Goal: Information Seeking & Learning: Find specific fact

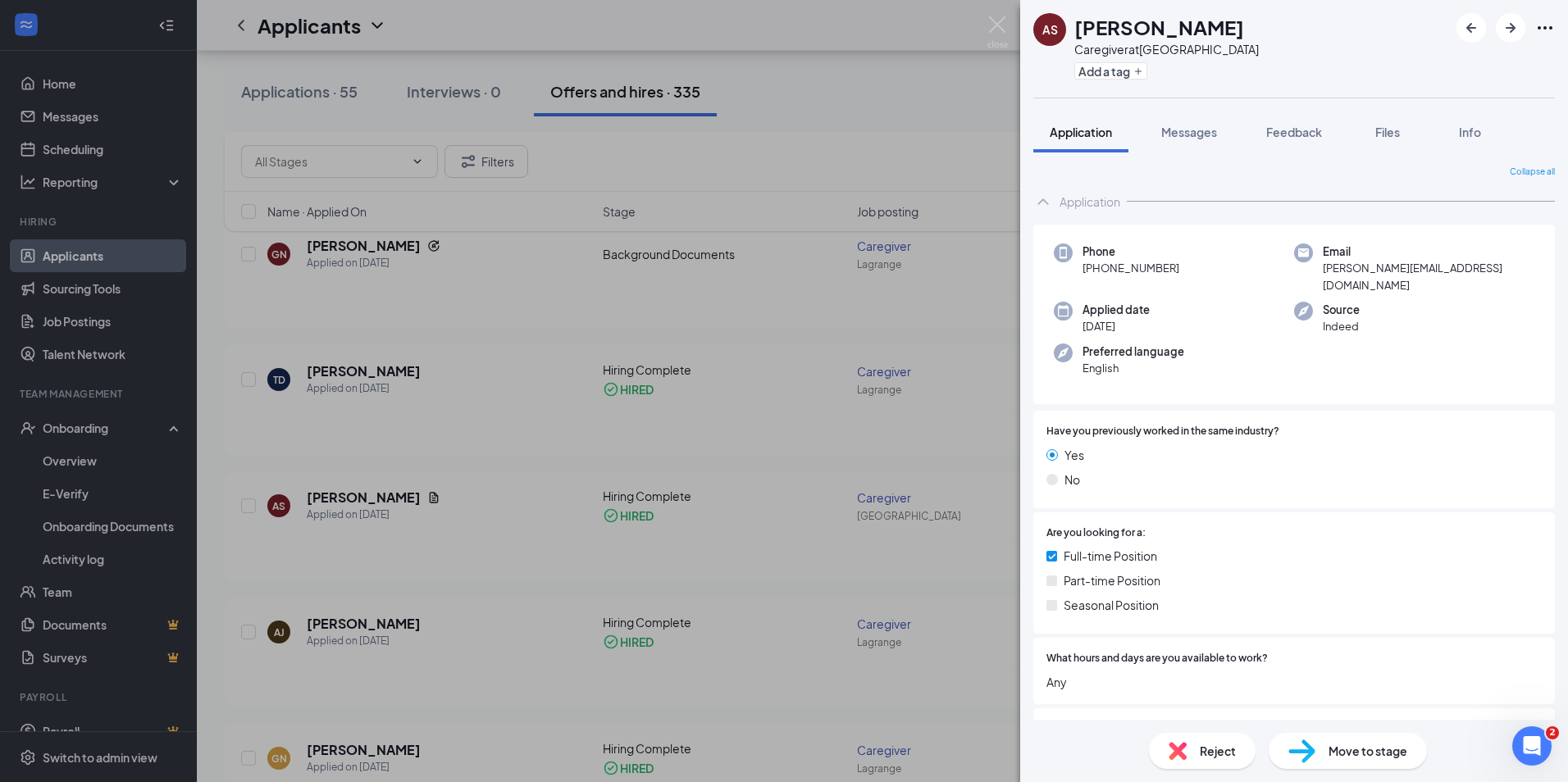
click at [83, 461] on div "AS [PERSON_NAME] Caregiver at [GEOGRAPHIC_DATA] Add a tag Application Messages …" at bounding box center [784, 391] width 1568 height 782
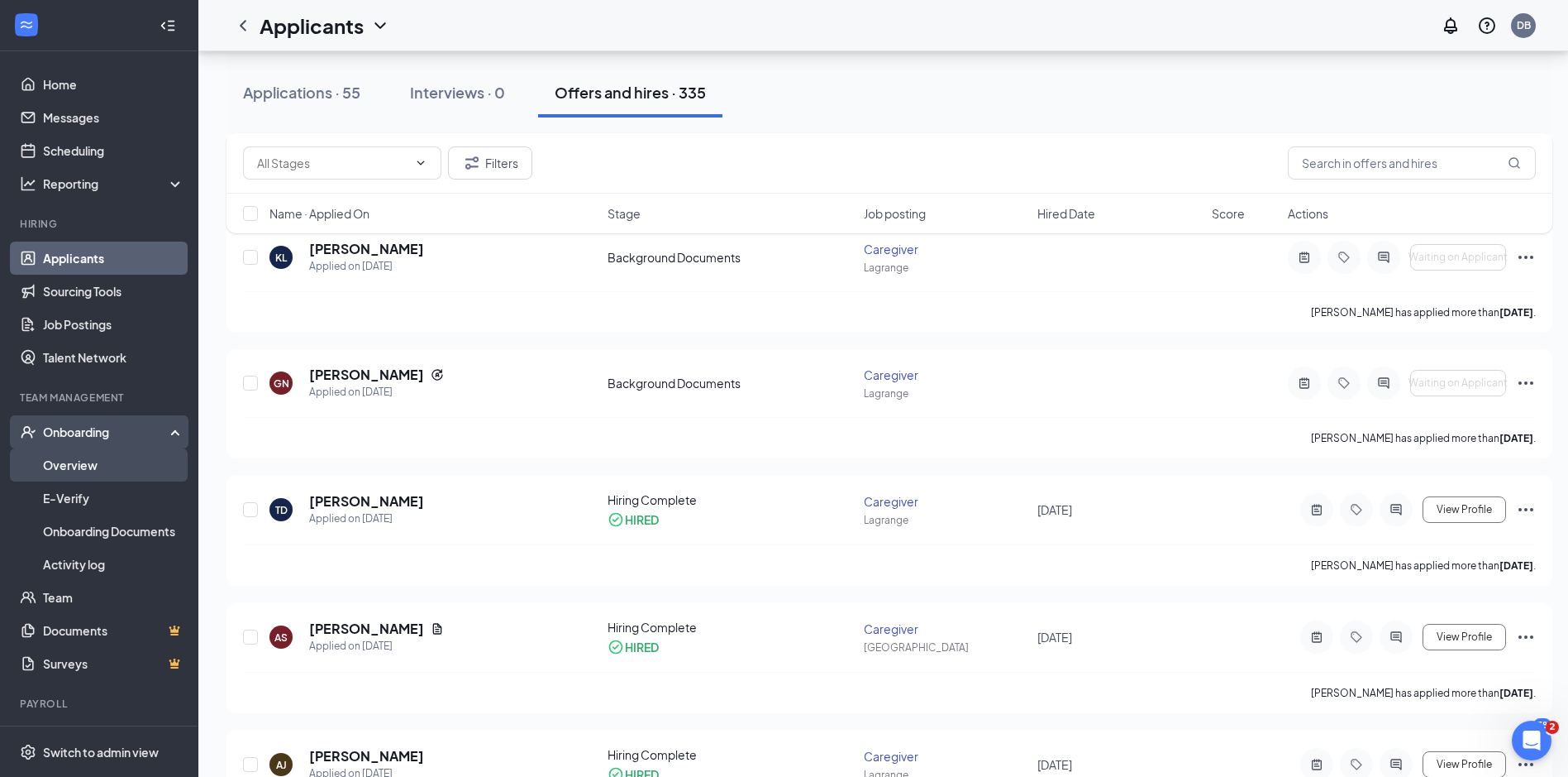
click at [89, 462] on link "Overview" at bounding box center [113, 465] width 141 height 34
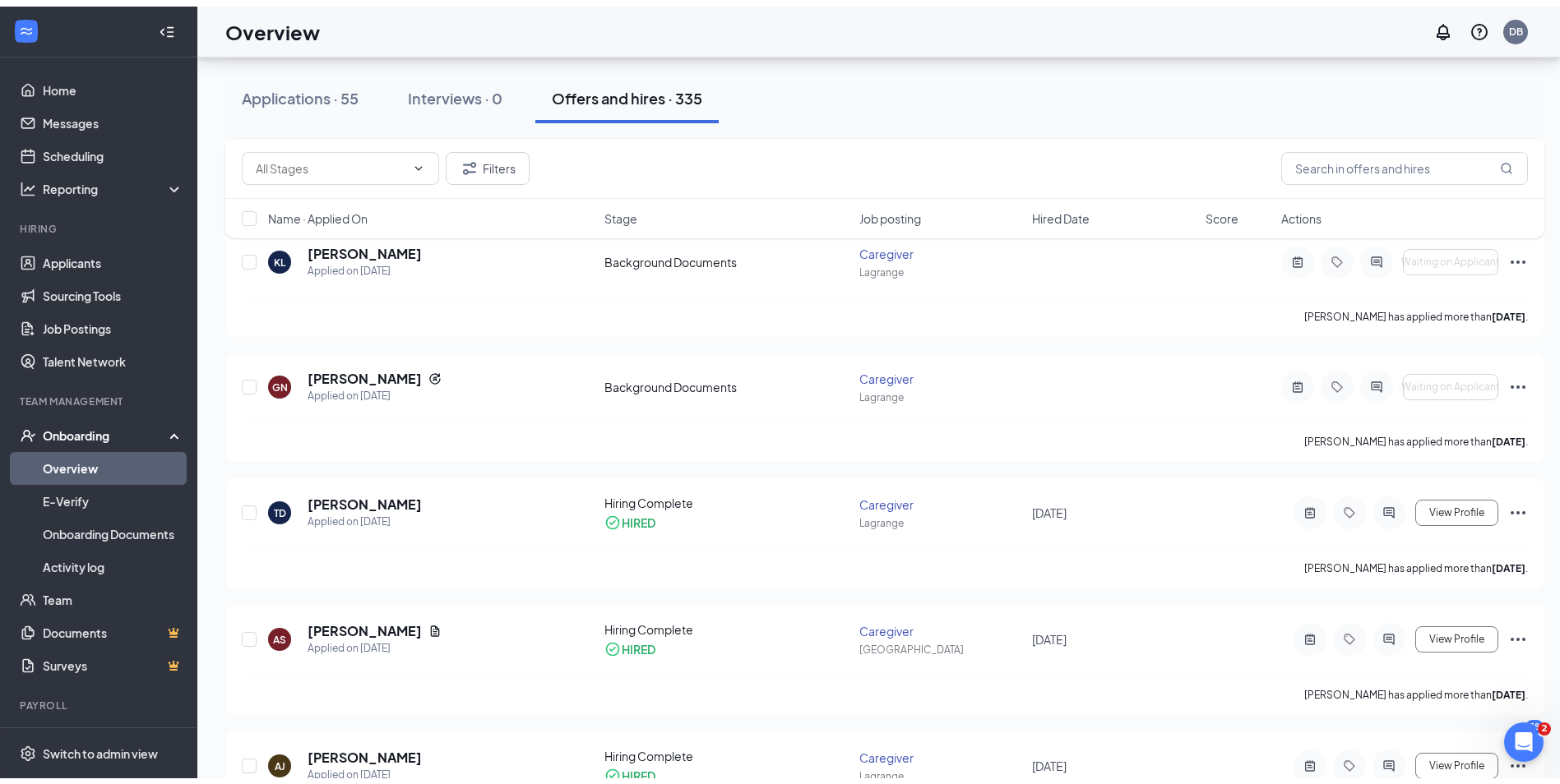
scroll to position [74, 0]
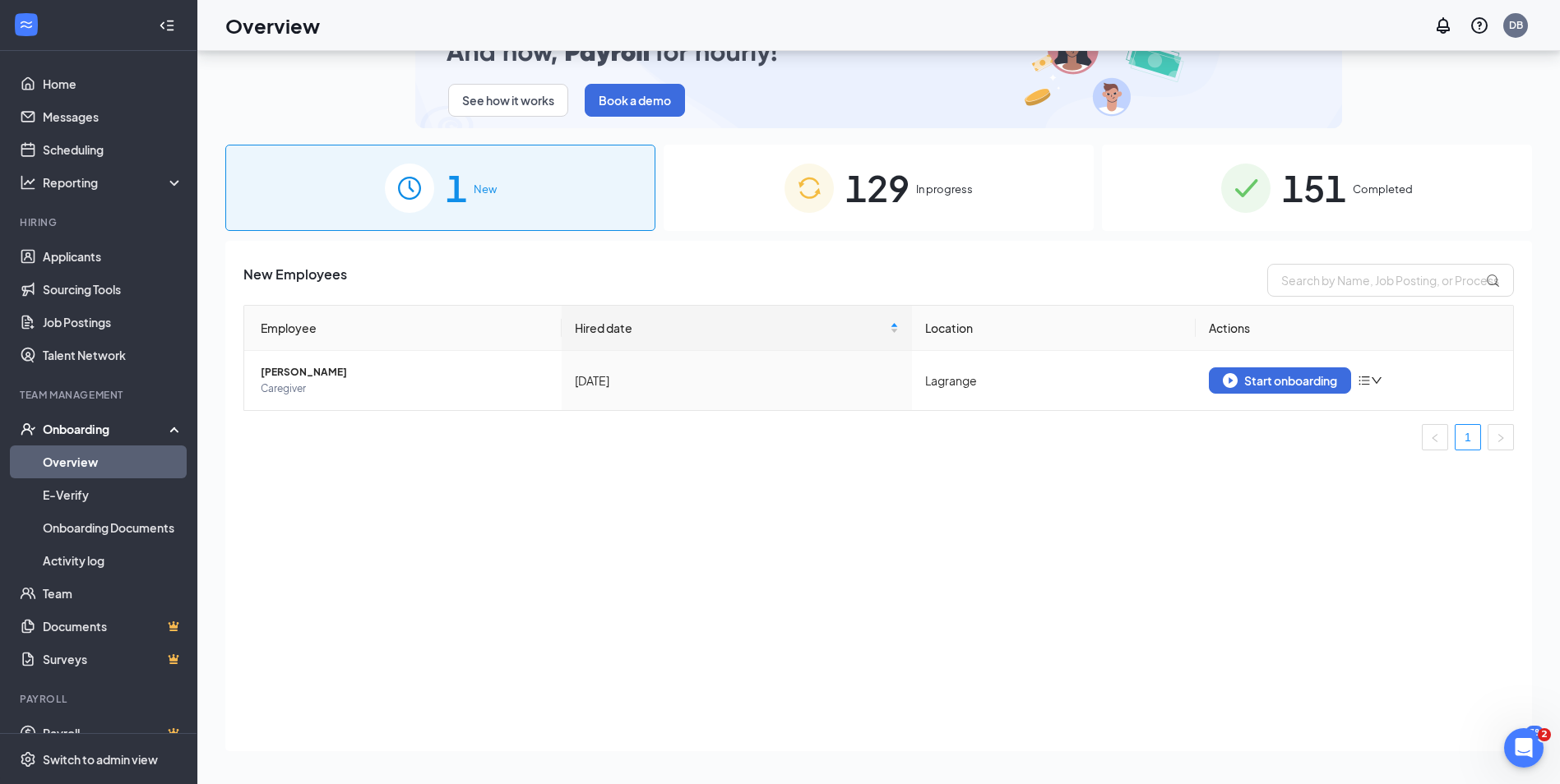
click at [995, 204] on div "129 In progress" at bounding box center [879, 188] width 430 height 86
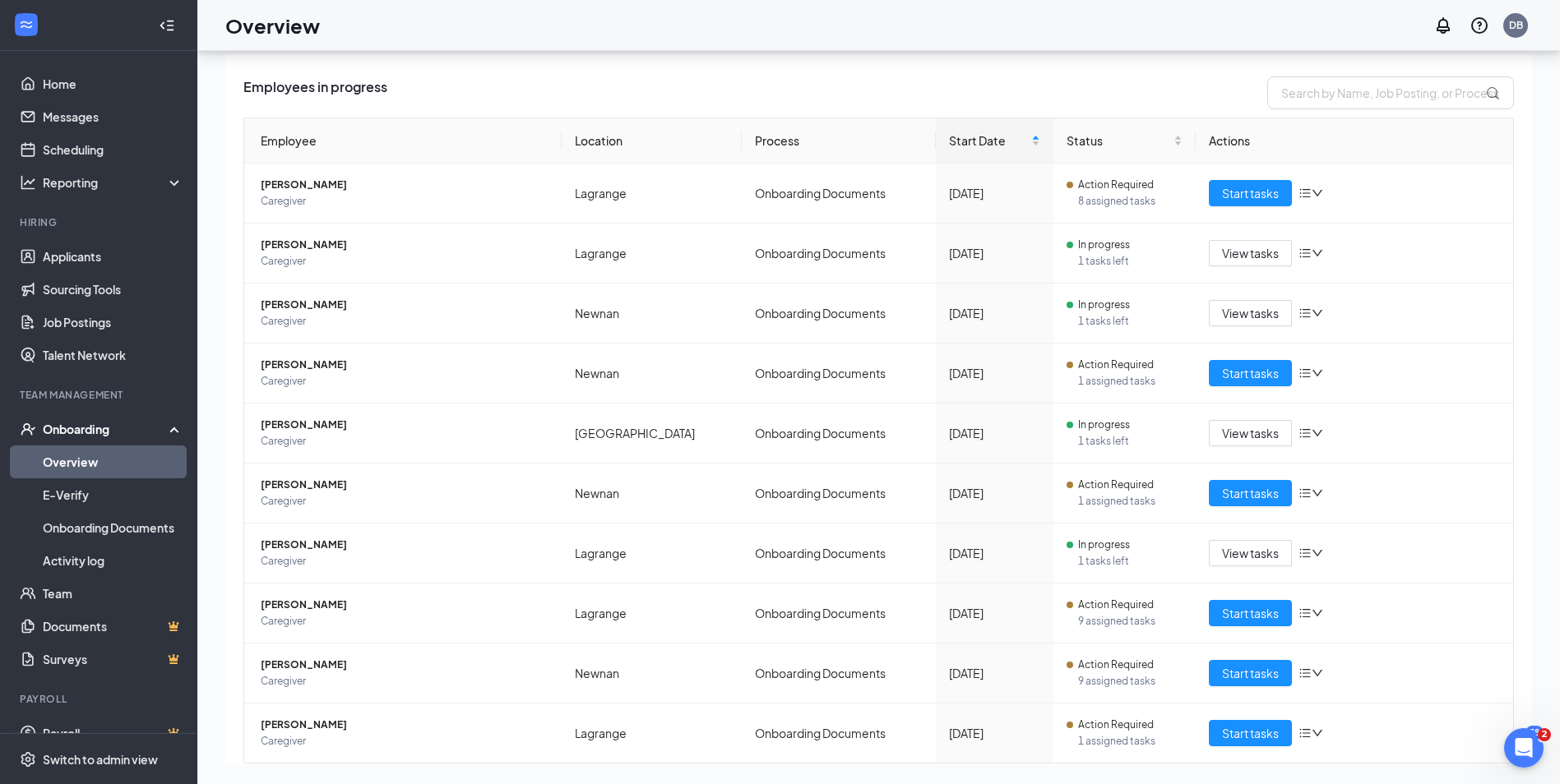
scroll to position [298, 0]
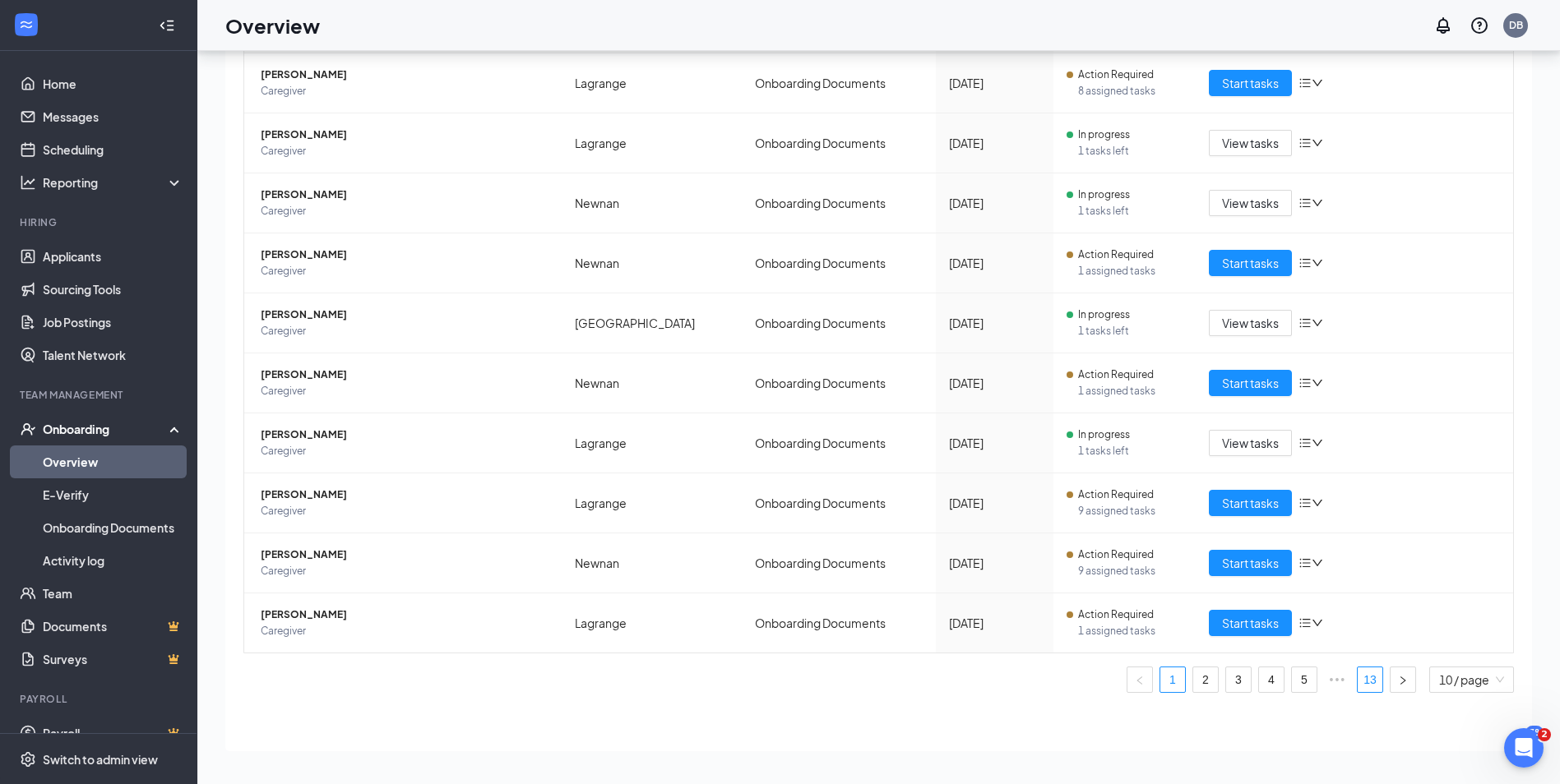
click at [1358, 677] on link "13" at bounding box center [1370, 679] width 25 height 24
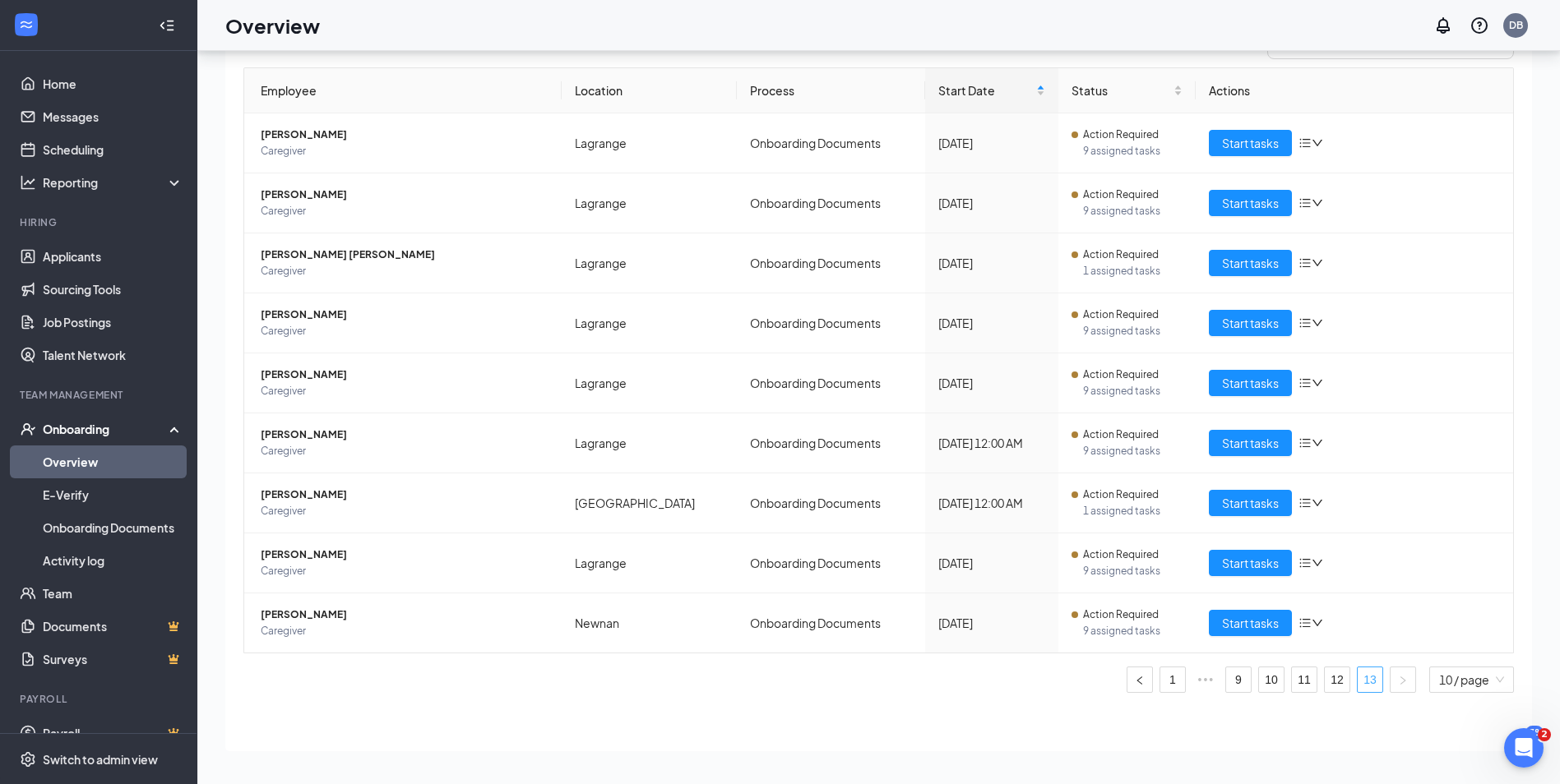
scroll to position [237, 0]
click at [1239, 558] on span "Start tasks" at bounding box center [1250, 563] width 57 height 18
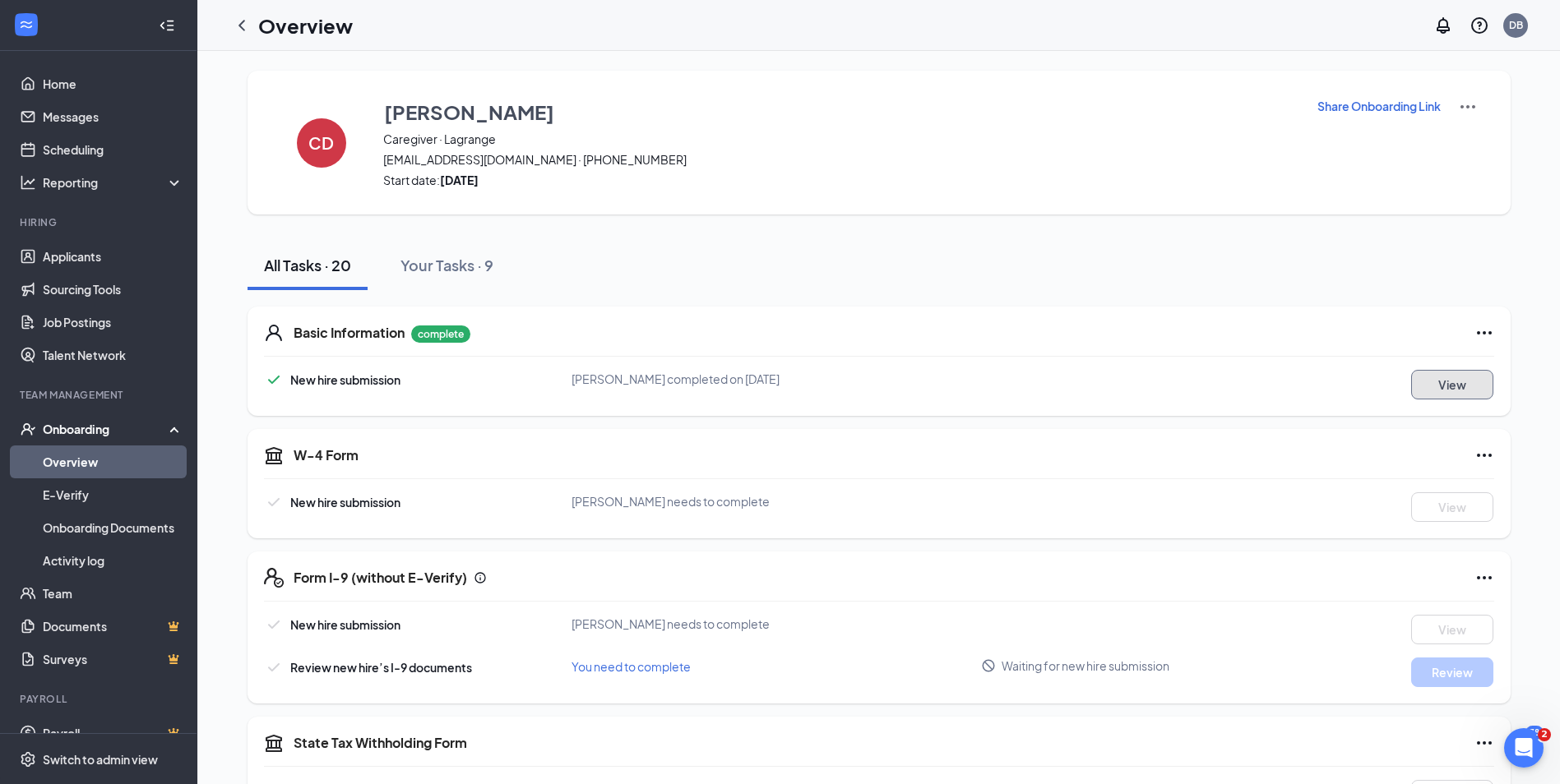
click at [1448, 390] on button "View" at bounding box center [1452, 384] width 82 height 29
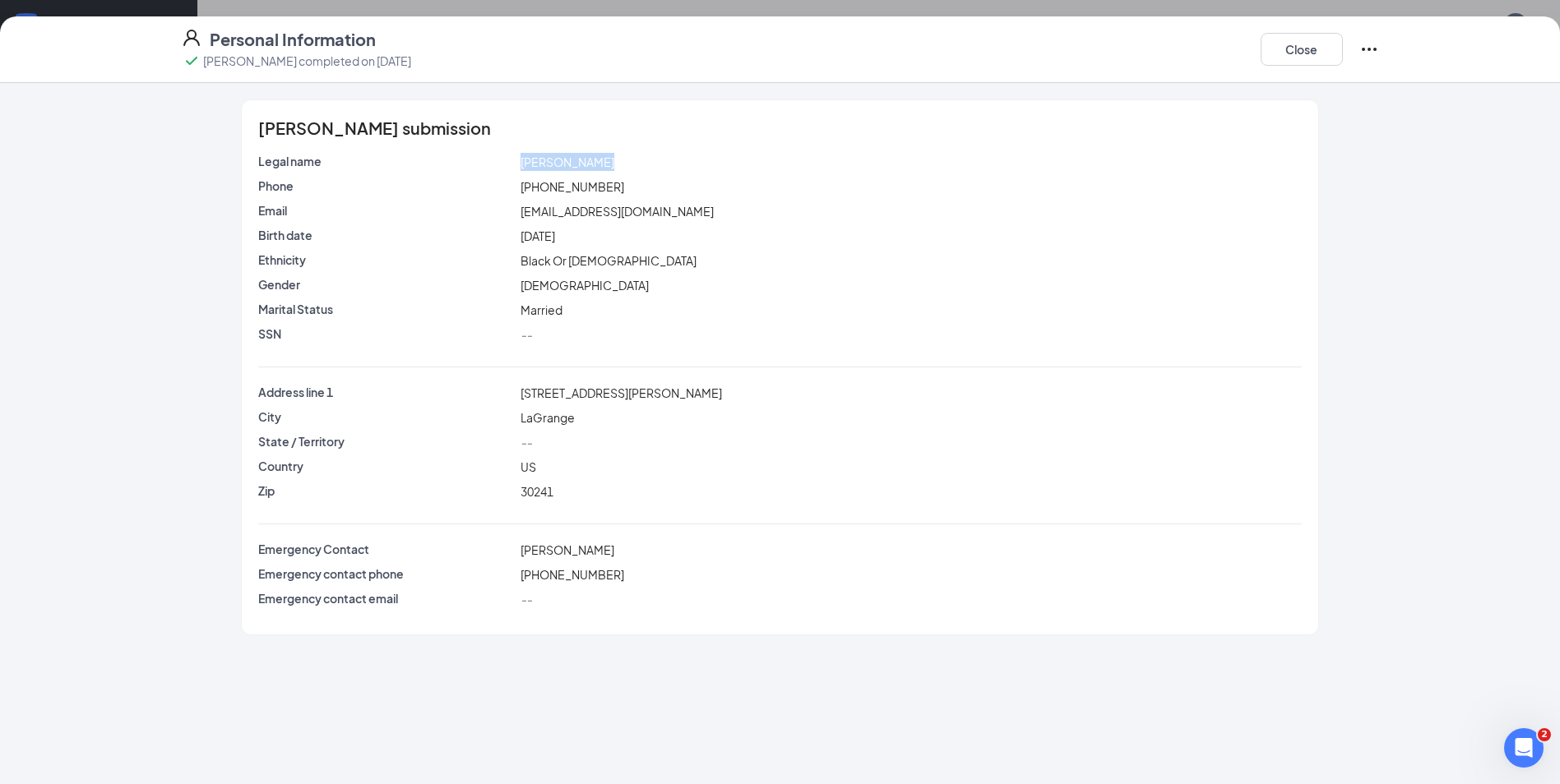
drag, startPoint x: 607, startPoint y: 164, endPoint x: 502, endPoint y: 171, distance: 105.2
click at [502, 171] on div "Legal name [PERSON_NAME]" at bounding box center [780, 162] width 1049 height 18
copy div "[PERSON_NAME]"
drag, startPoint x: 615, startPoint y: 181, endPoint x: 494, endPoint y: 187, distance: 121.1
click at [494, 187] on div "Phone [PHONE_NUMBER]" at bounding box center [780, 186] width 1049 height 18
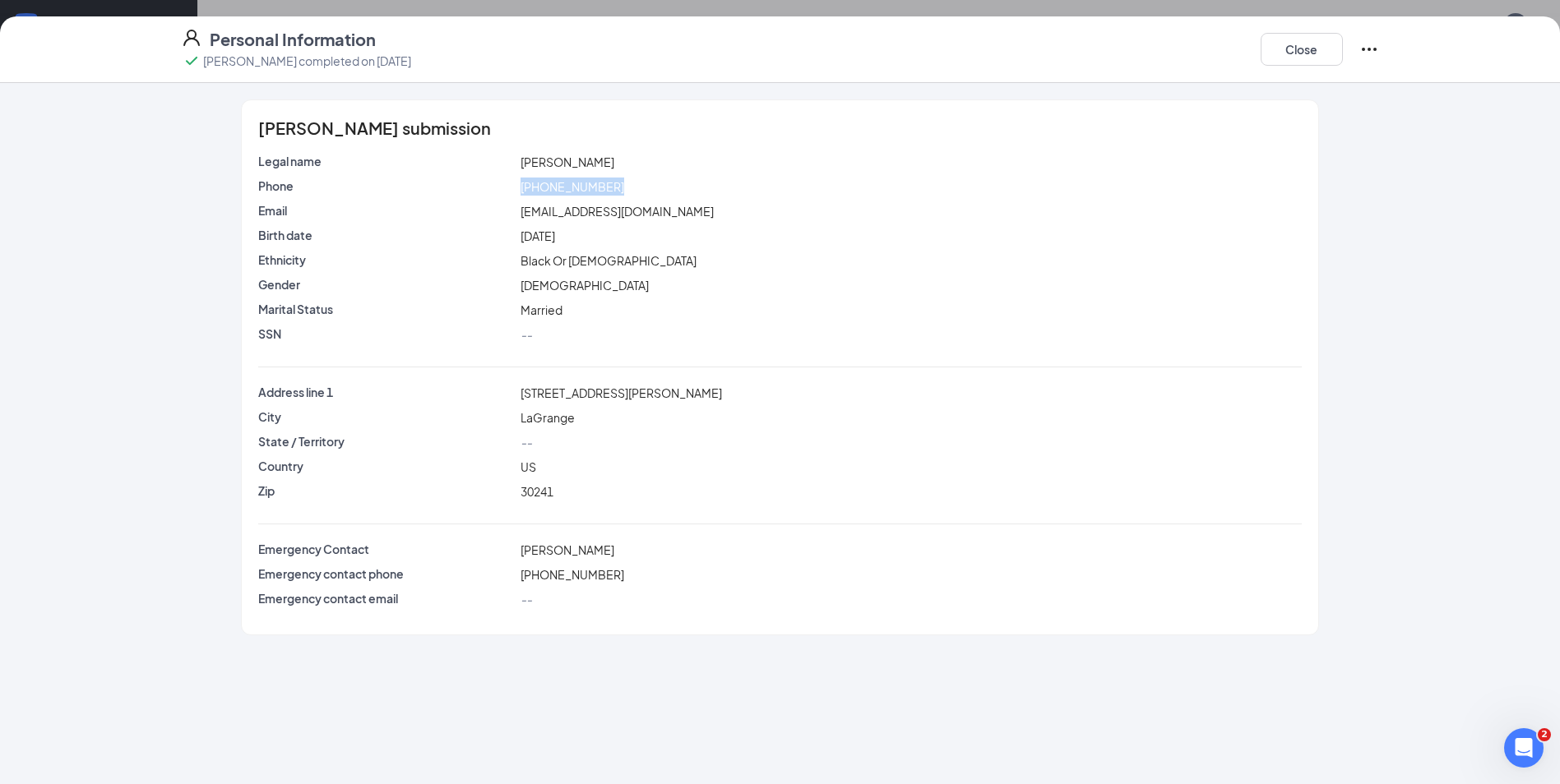
copy div "[PHONE_NUMBER]"
drag, startPoint x: 644, startPoint y: 209, endPoint x: 507, endPoint y: 216, distance: 137.2
click at [507, 216] on div "Email [EMAIL_ADDRESS][DOMAIN_NAME]" at bounding box center [780, 211] width 1049 height 18
copy div "[EMAIL_ADDRESS][DOMAIN_NAME]"
drag, startPoint x: 624, startPoint y: 390, endPoint x: 495, endPoint y: 400, distance: 129.4
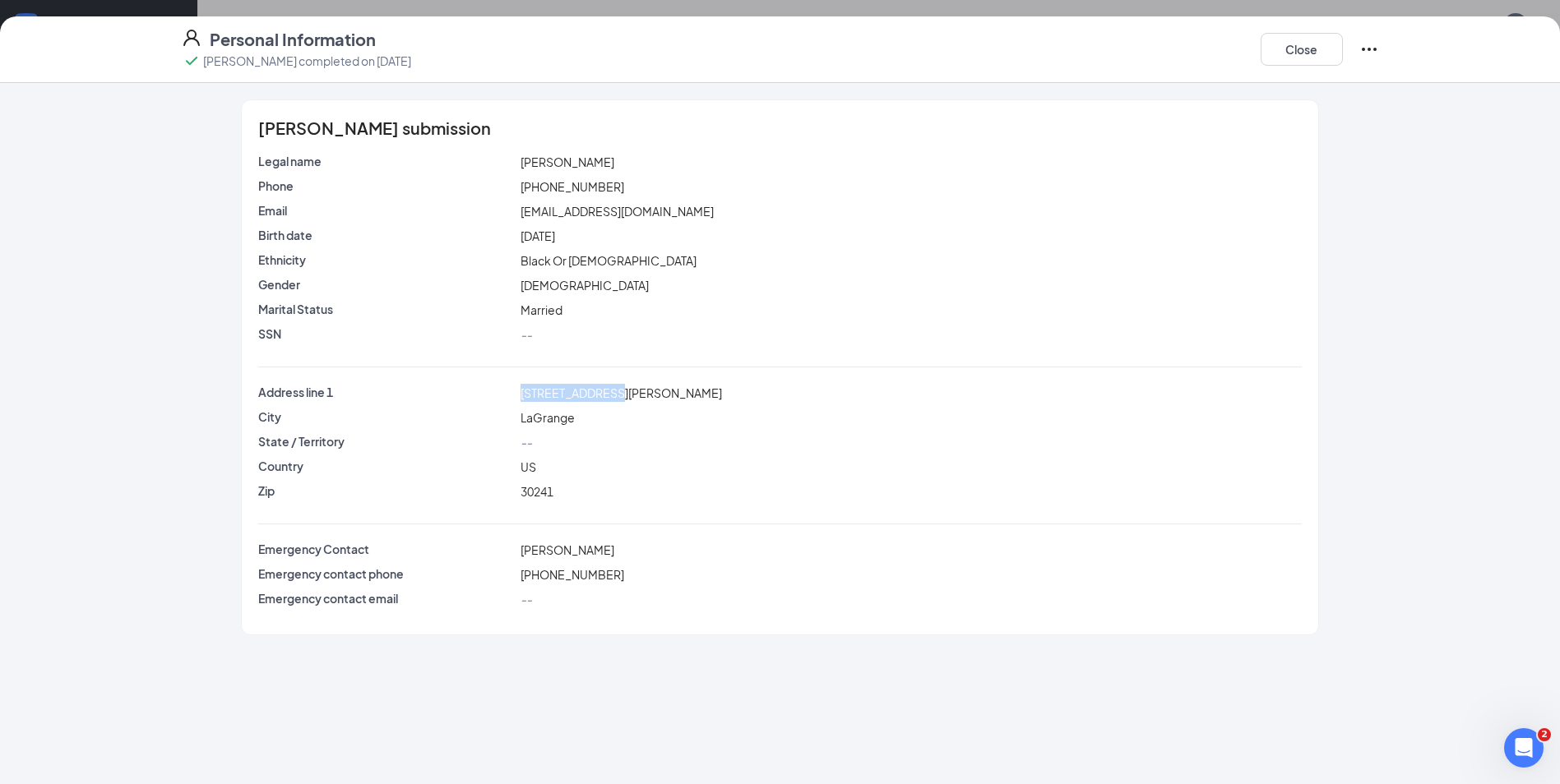
click at [495, 400] on div "Address line [STREET_ADDRESS][PERSON_NAME]" at bounding box center [780, 393] width 1049 height 18
copy div "[STREET_ADDRESS][PERSON_NAME]"
drag, startPoint x: 569, startPoint y: 486, endPoint x: 482, endPoint y: 494, distance: 87.4
click at [482, 494] on div "Zip 30241" at bounding box center [780, 491] width 1049 height 18
copy div "30241"
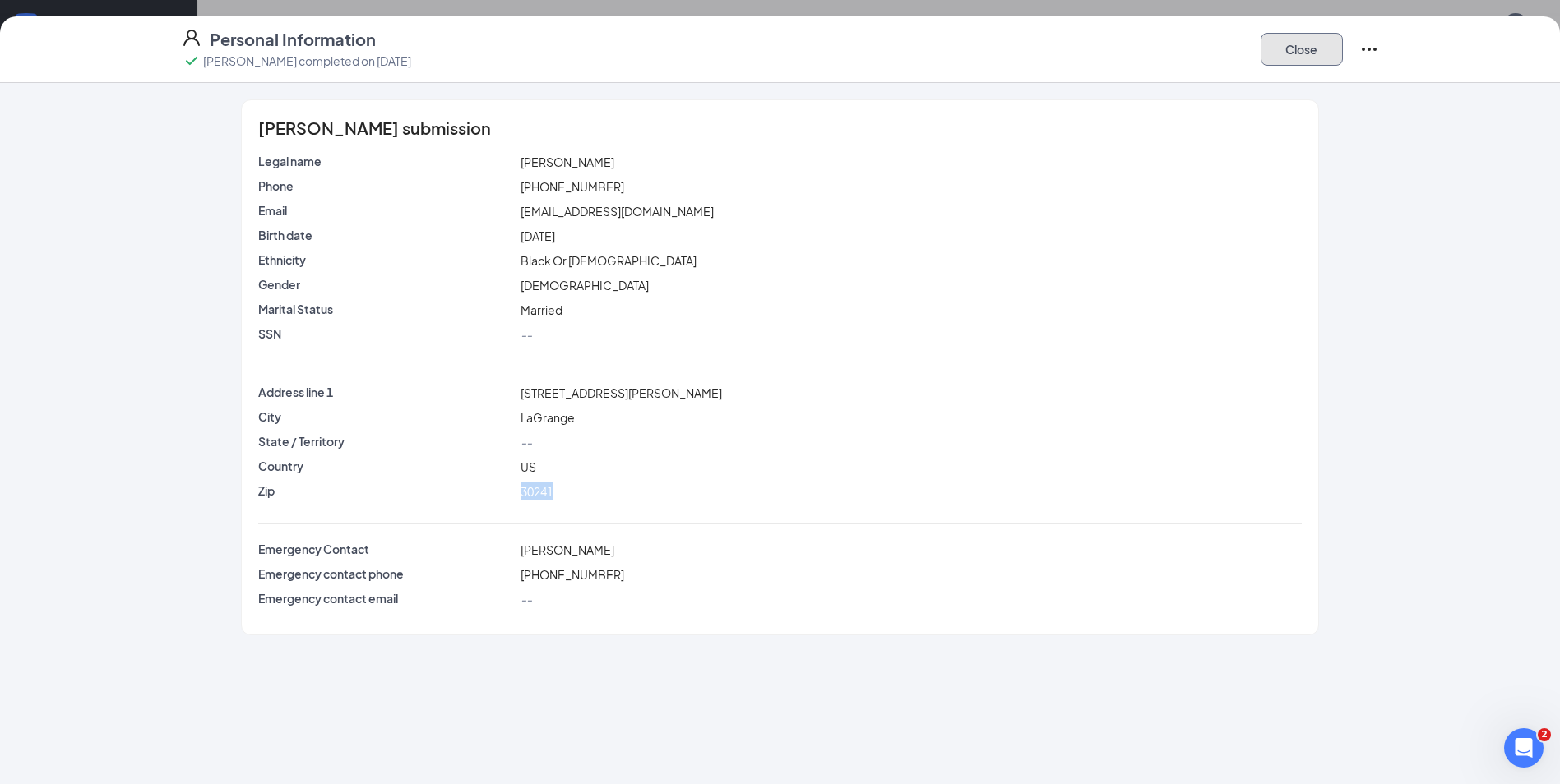
click at [1295, 48] on button "Close" at bounding box center [1302, 50] width 82 height 33
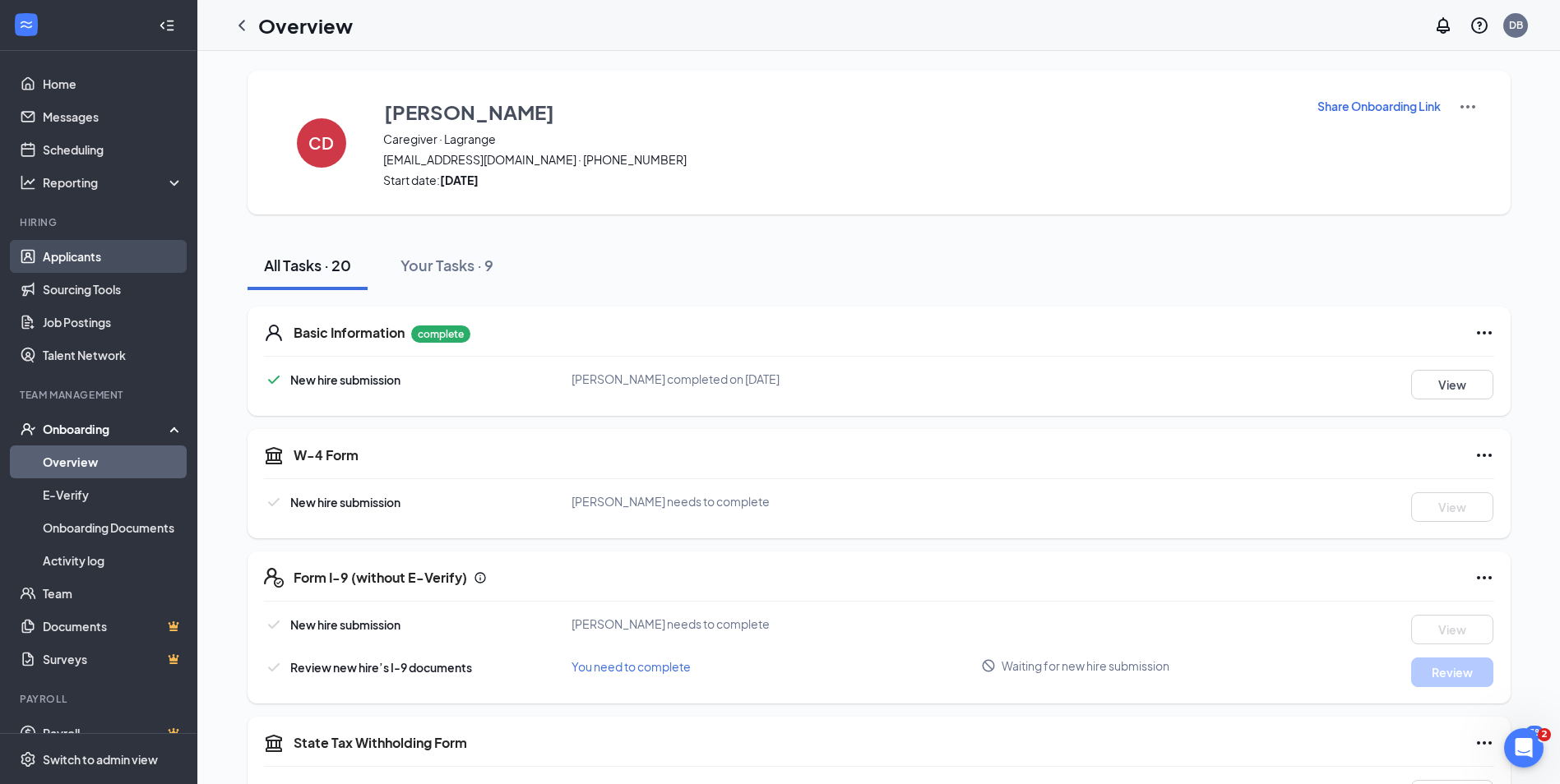
click at [92, 257] on link "Applicants" at bounding box center [113, 257] width 140 height 33
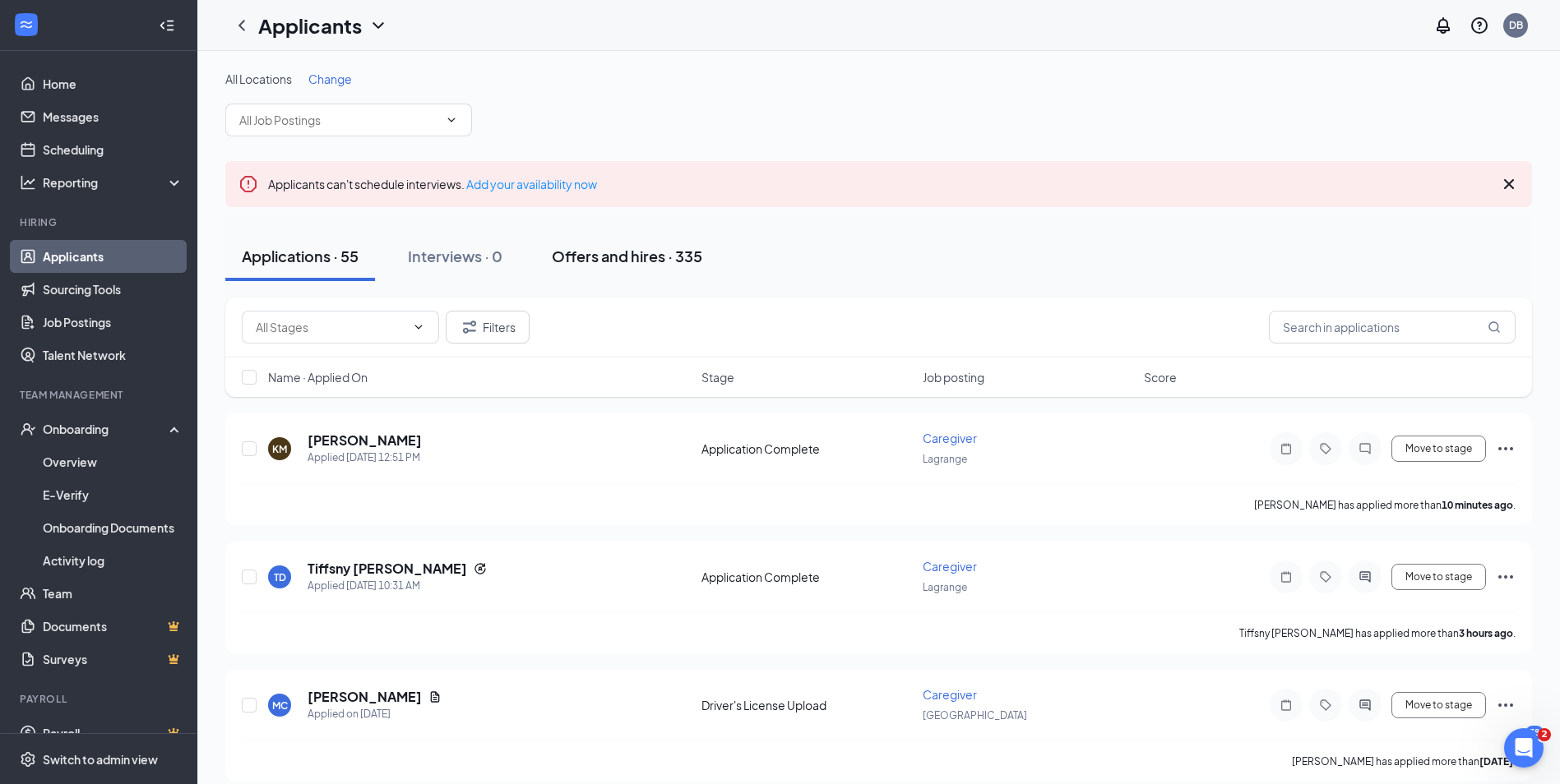
click at [629, 261] on div "Offers and hires · 335" at bounding box center [627, 256] width 150 height 21
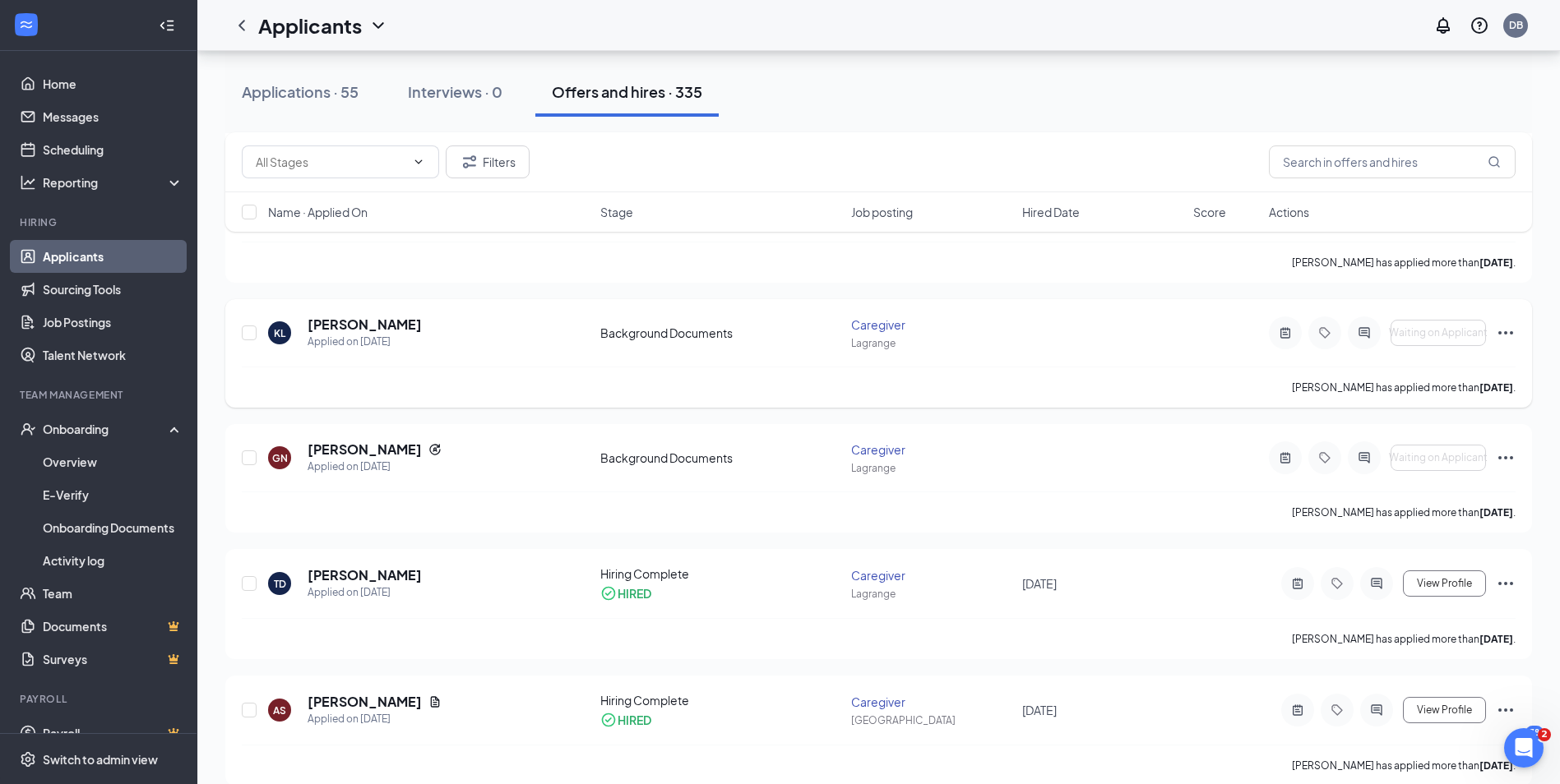
scroll to position [740, 0]
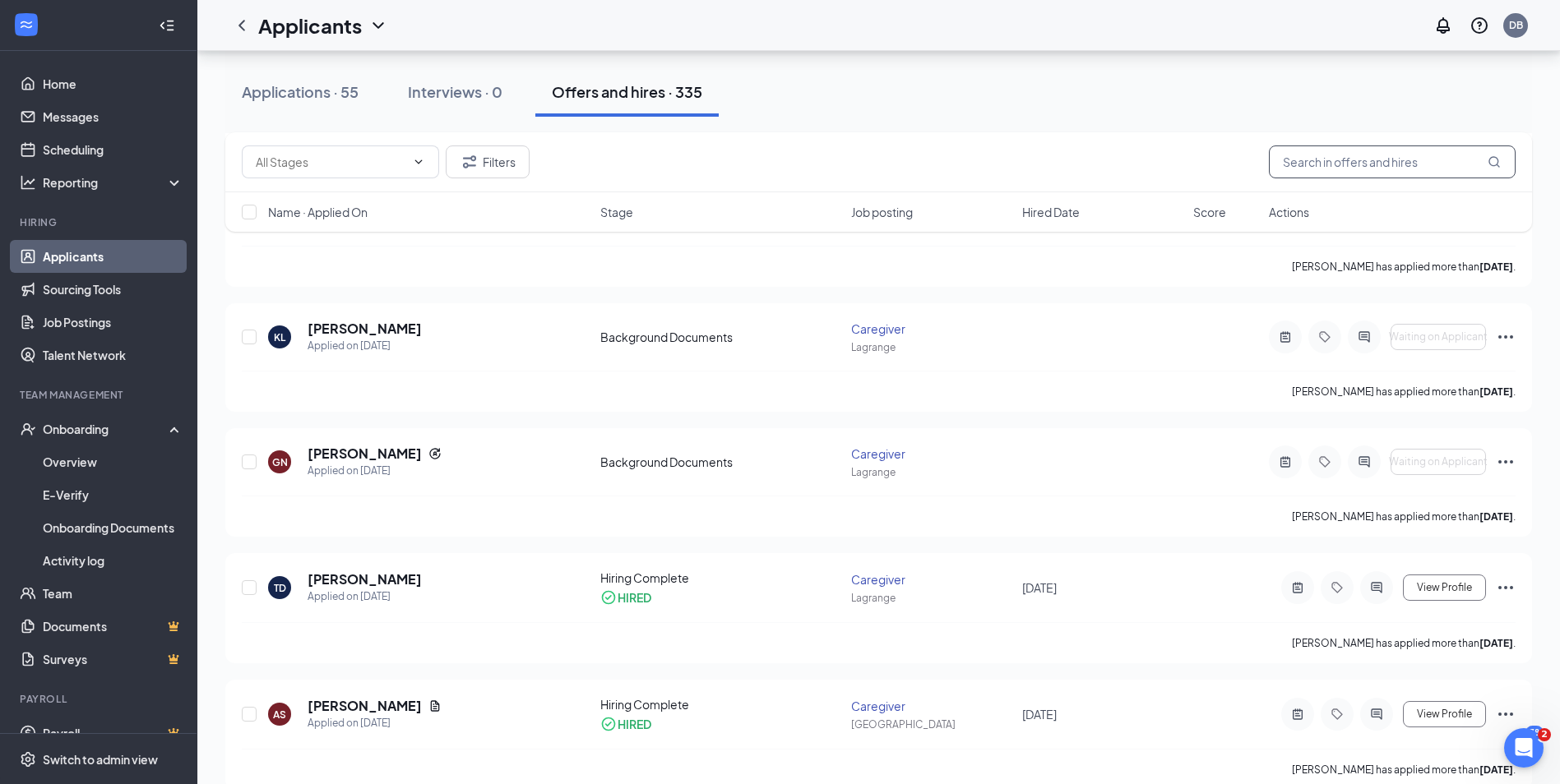
click at [1320, 163] on input "text" at bounding box center [1392, 162] width 247 height 33
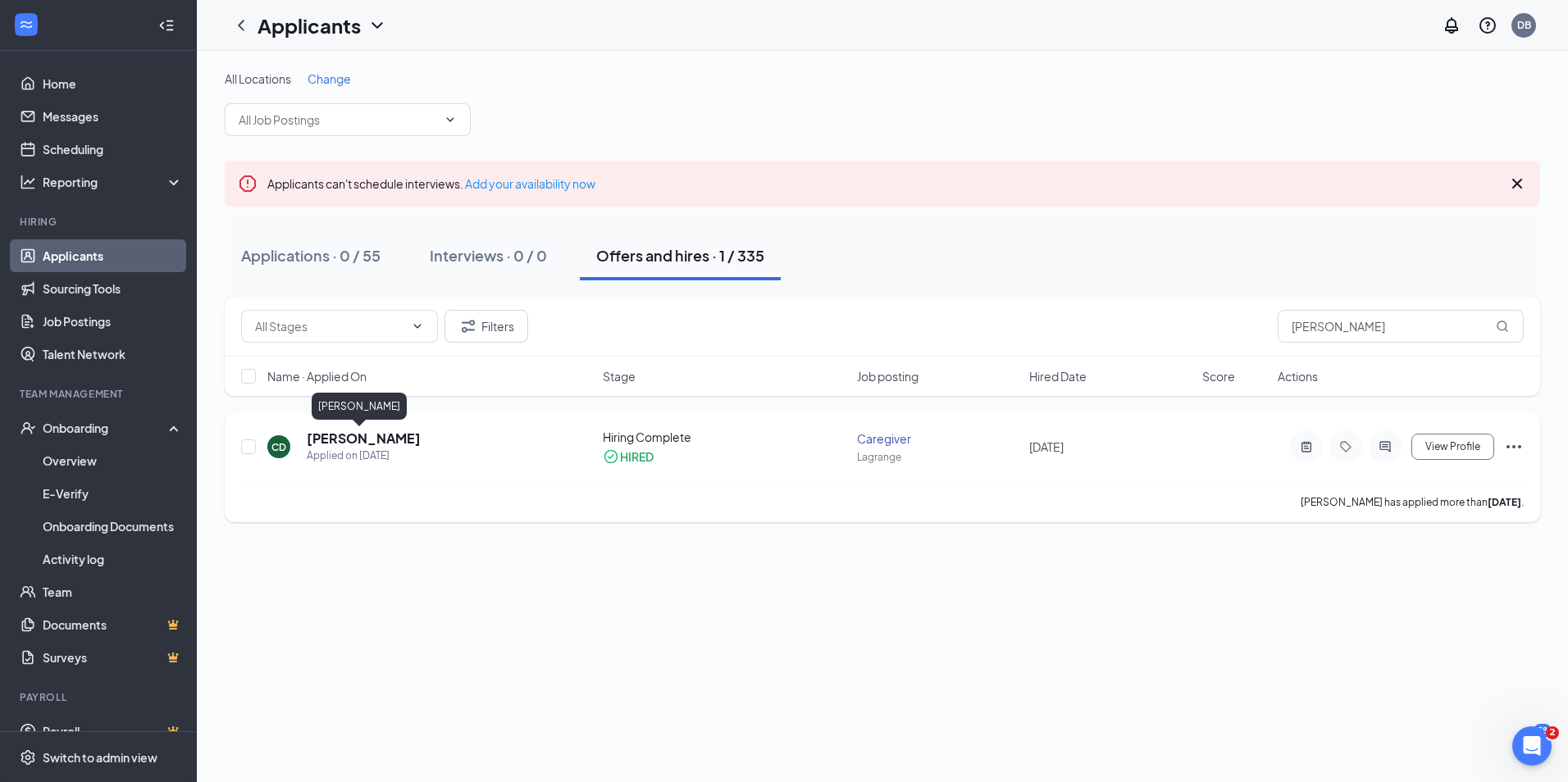
click at [369, 437] on h5 "[PERSON_NAME]" at bounding box center [364, 438] width 114 height 18
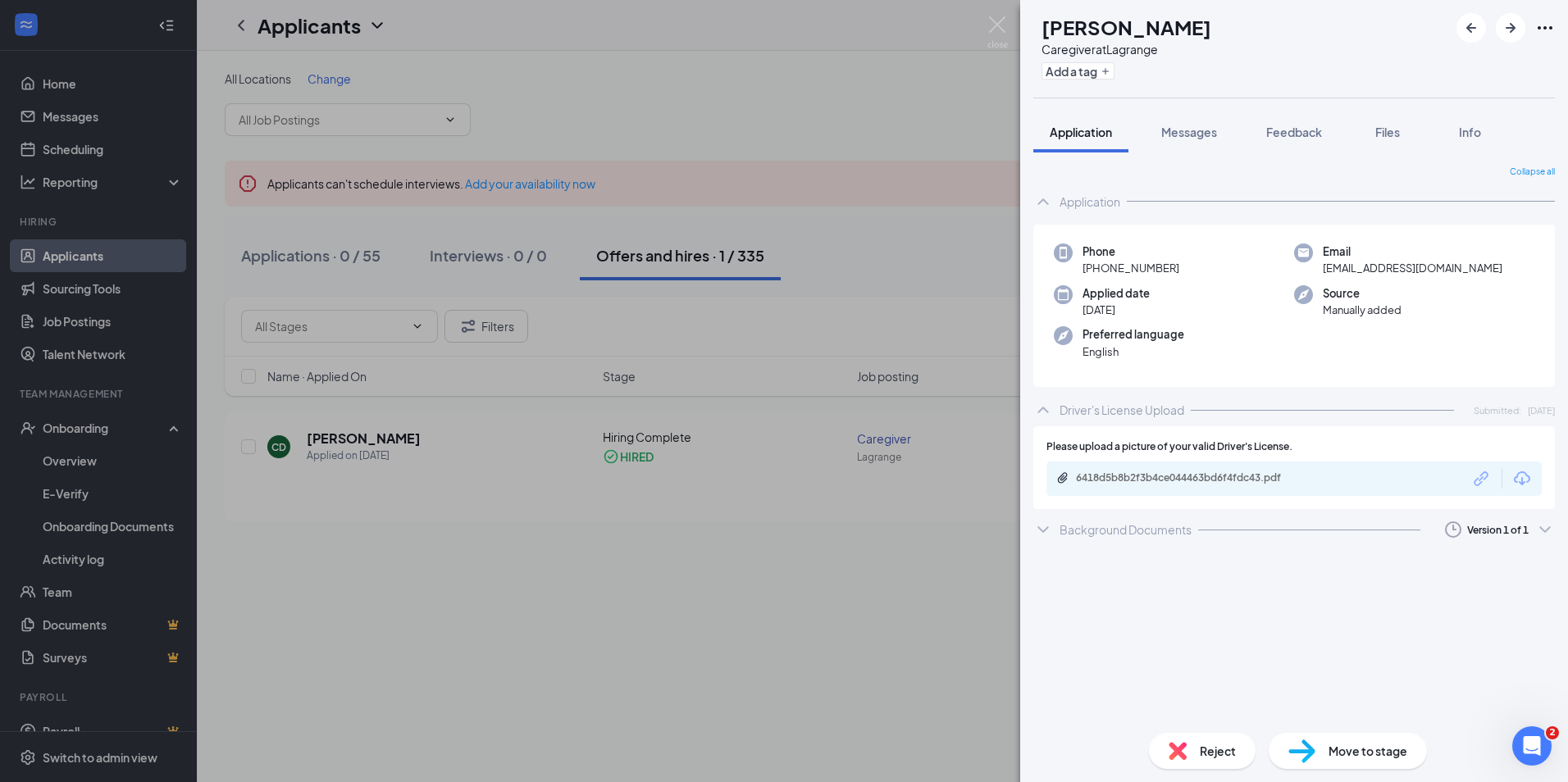
click at [537, 647] on div "CD [PERSON_NAME] Caregiver at Lagrange Add a tag Application Messages Feedback …" at bounding box center [784, 391] width 1568 height 782
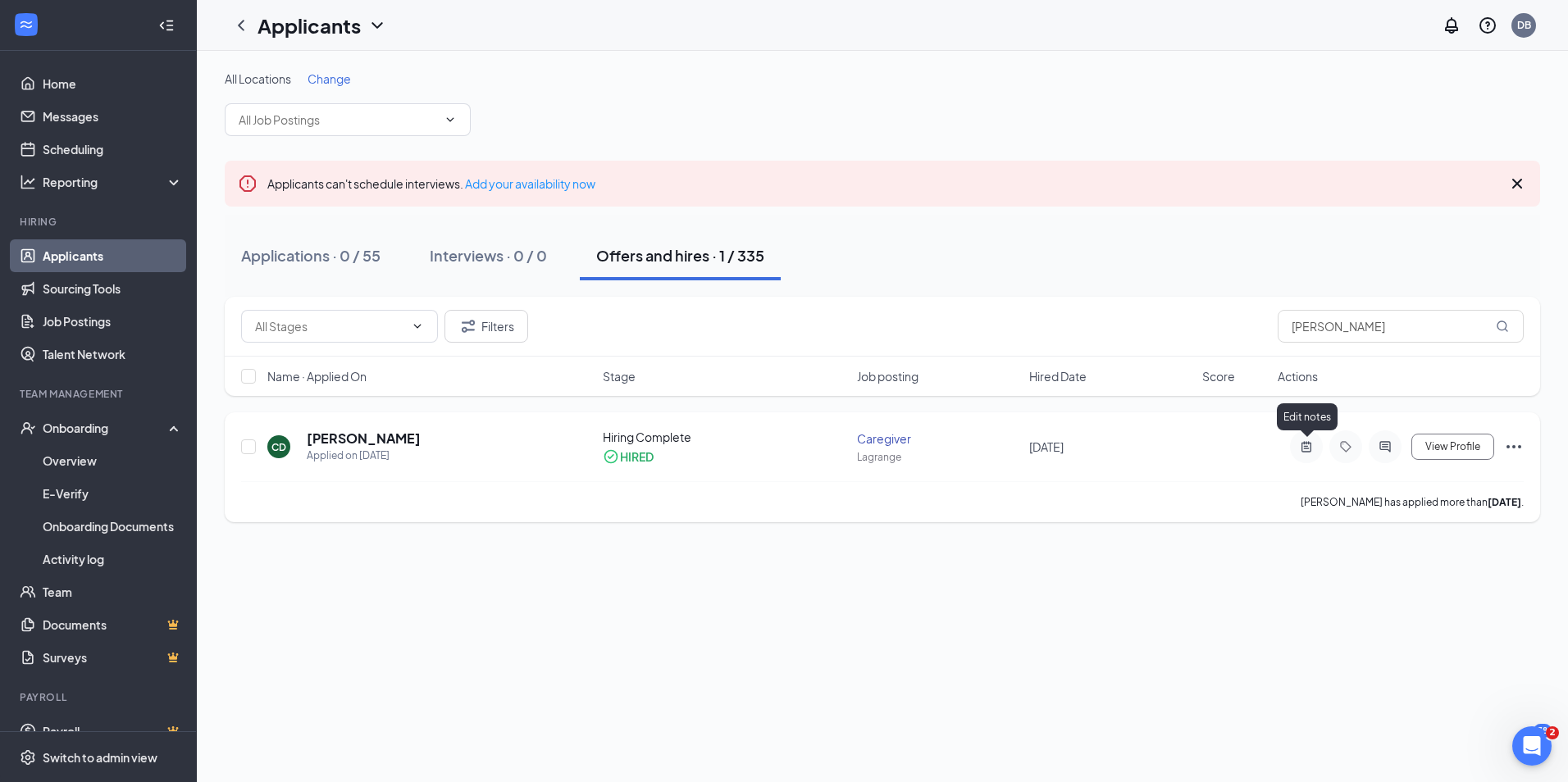
click at [1305, 446] on icon "ActiveNote" at bounding box center [1306, 446] width 10 height 11
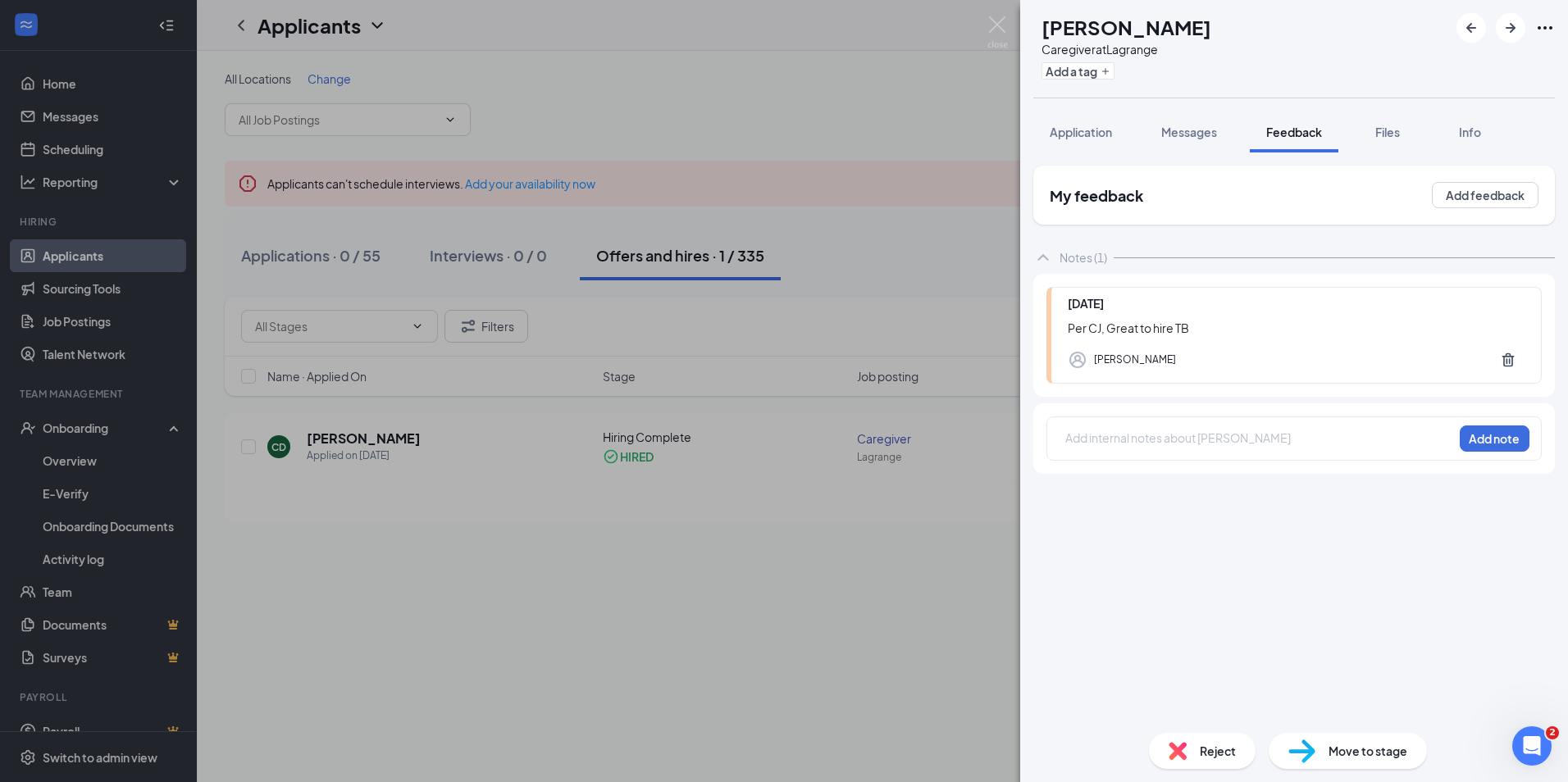
click at [328, 437] on div "CD [PERSON_NAME] Caregiver at Lagrange Add a tag Application Messages Feedback …" at bounding box center [784, 391] width 1568 height 782
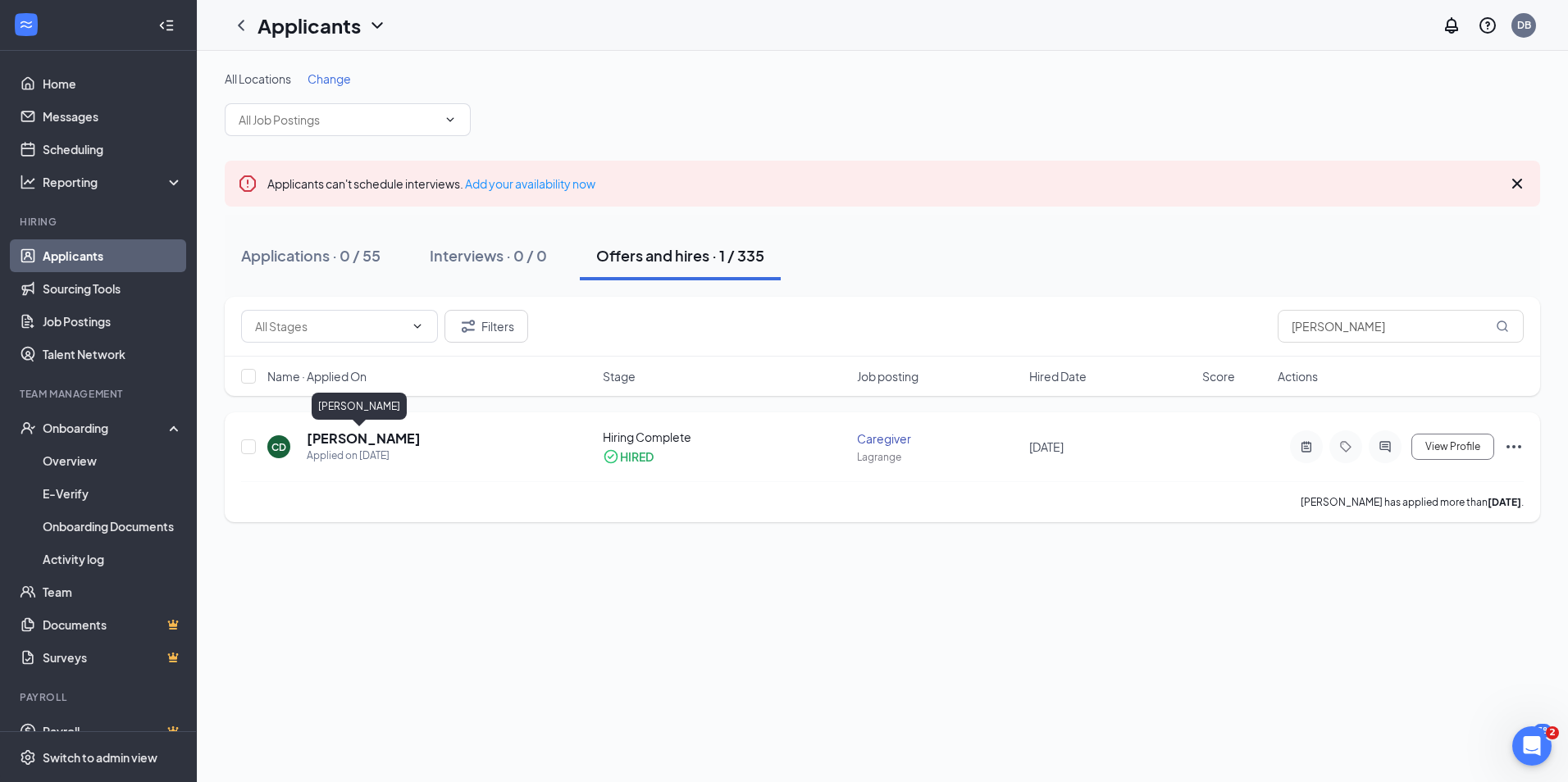
click at [364, 436] on h5 "[PERSON_NAME]" at bounding box center [364, 438] width 114 height 18
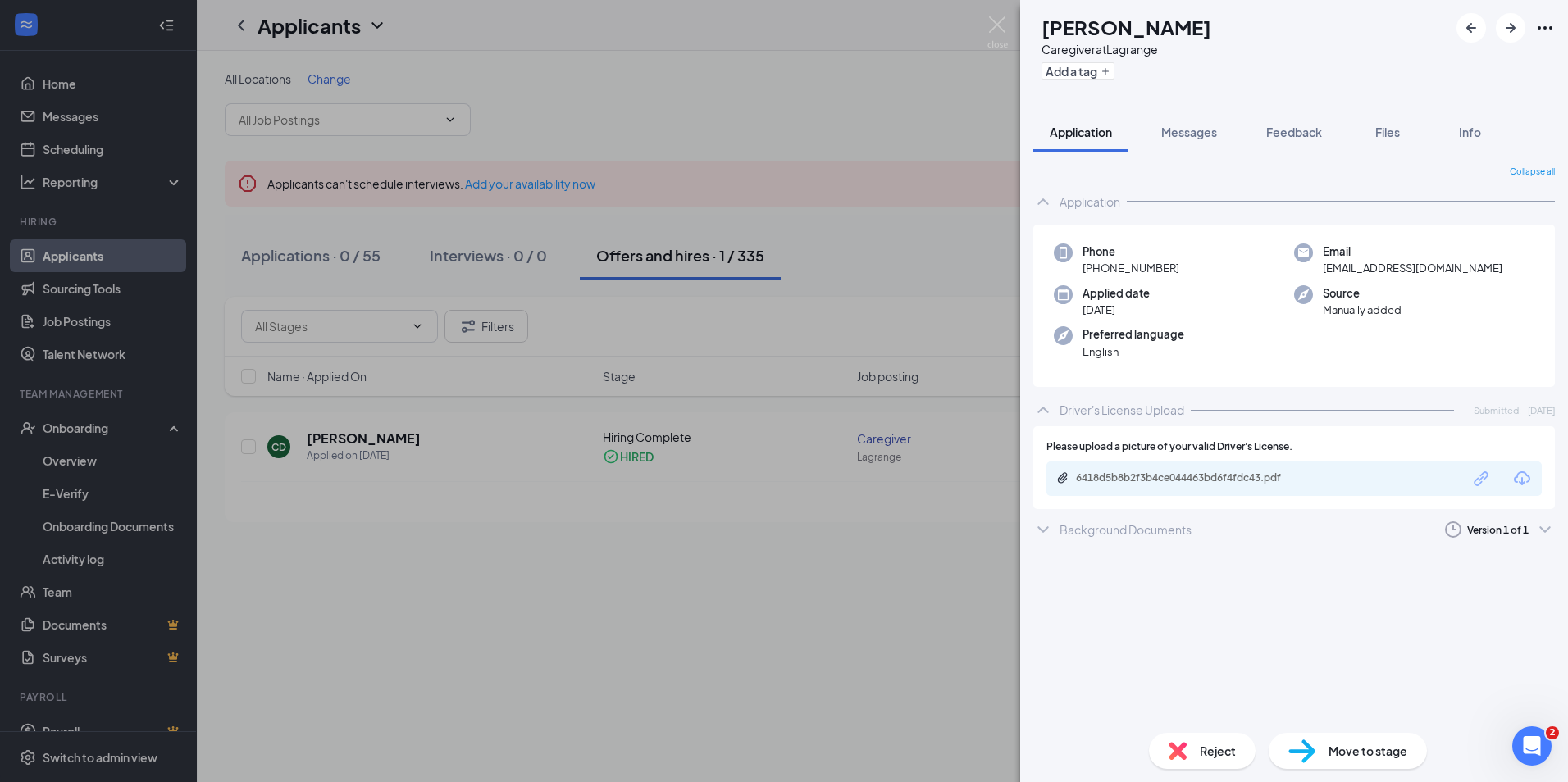
click at [870, 602] on div "CD [PERSON_NAME] Caregiver at Lagrange Add a tag Application Messages Feedback …" at bounding box center [784, 391] width 1568 height 782
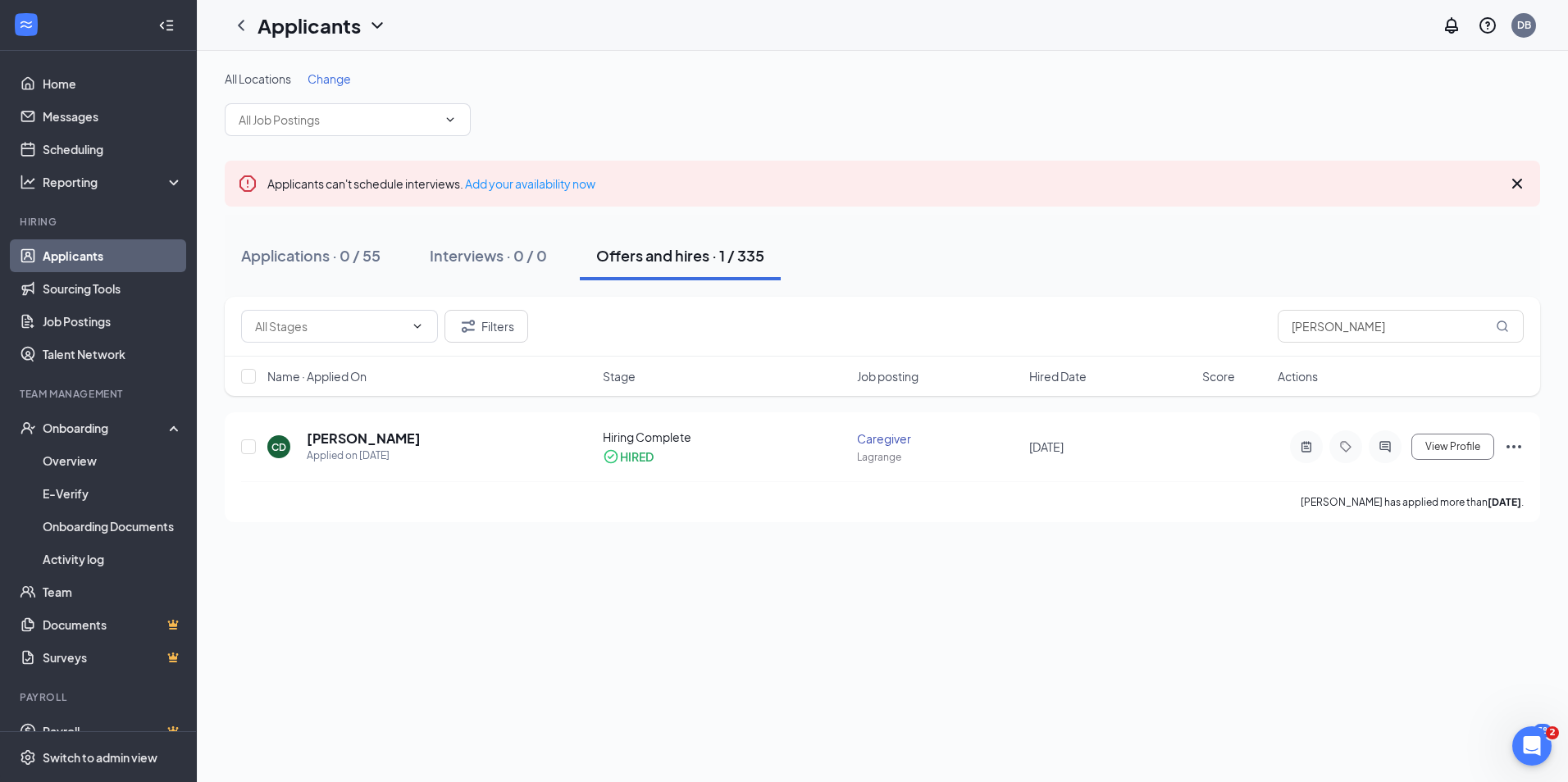
click at [501, 722] on div "All Locations Change Applicants can't schedule interviews. Add your availabilit…" at bounding box center [882, 416] width 1371 height 731
drag, startPoint x: 1371, startPoint y: 328, endPoint x: 1246, endPoint y: 321, distance: 125.2
click at [1241, 332] on div "Filters [PERSON_NAME]" at bounding box center [883, 326] width 1283 height 33
type input "[PERSON_NAME]"
click at [1308, 448] on icon "ActiveNote" at bounding box center [1306, 446] width 20 height 13
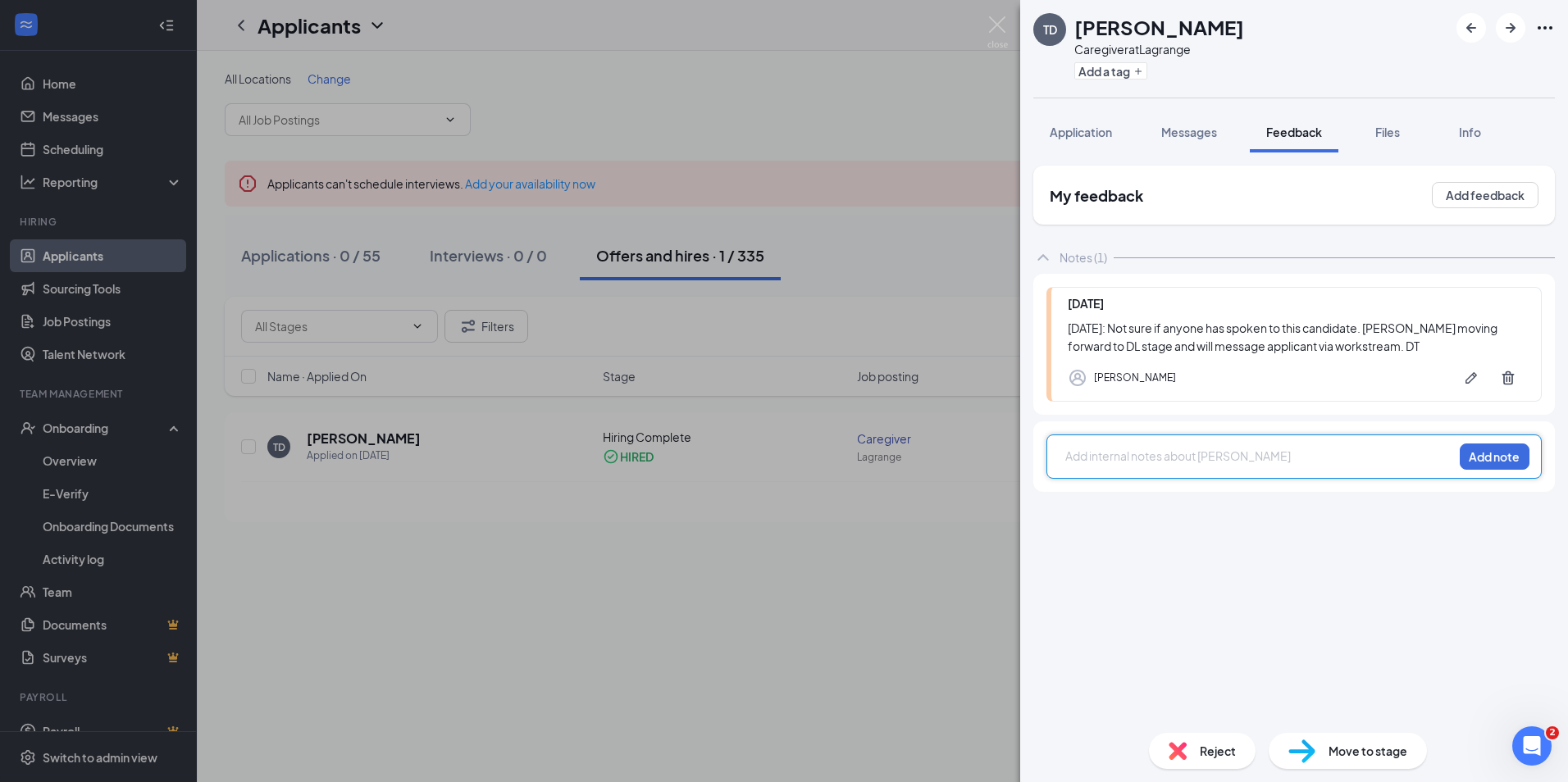
click at [401, 674] on div "TD [PERSON_NAME] Caregiver at Lagrange Add a tag Application Messages Feedback …" at bounding box center [784, 391] width 1568 height 782
